Goal: Information Seeking & Learning: Learn about a topic

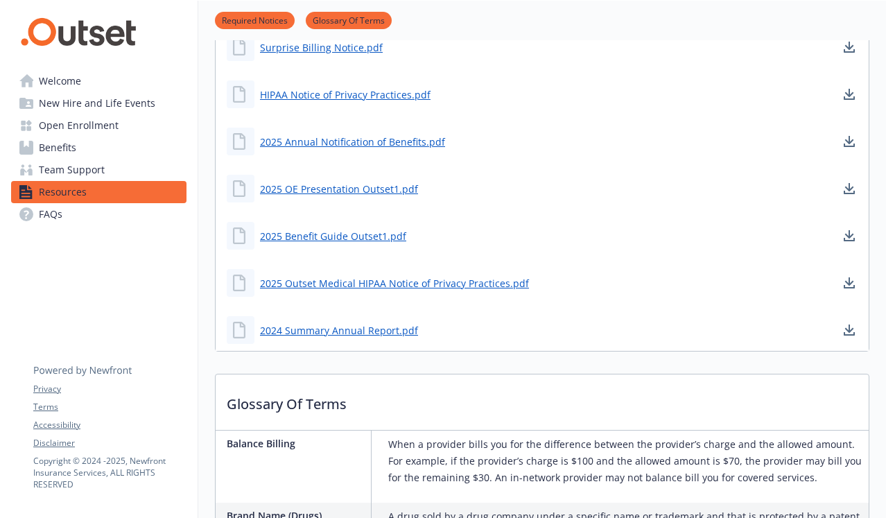
scroll to position [305, 0]
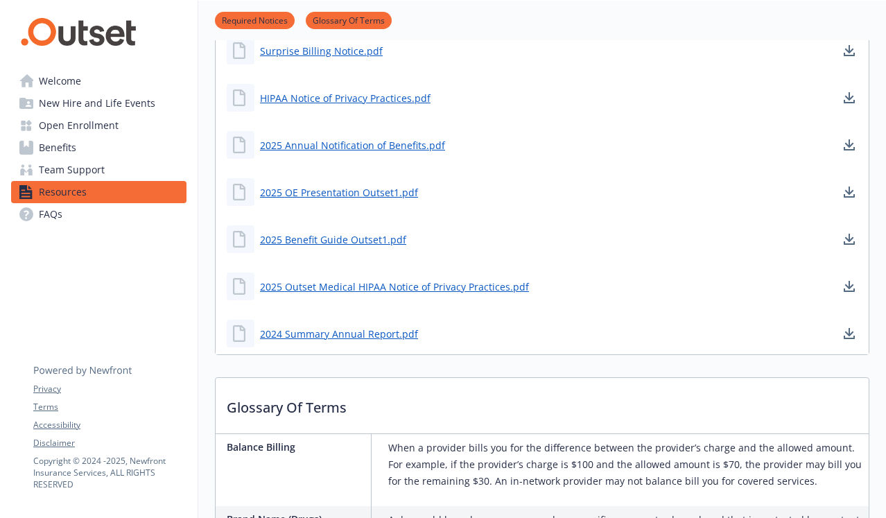
click at [341, 19] on link "Glossary Of Terms" at bounding box center [349, 19] width 86 height 13
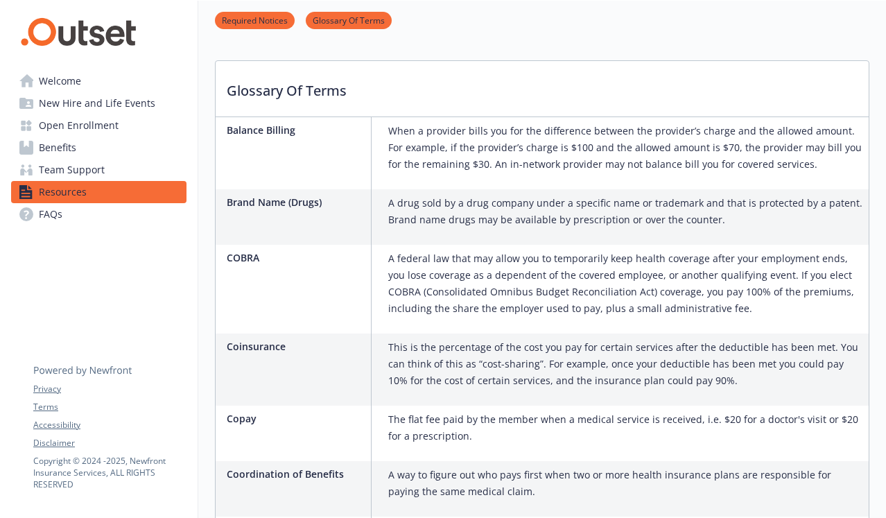
scroll to position [639, 0]
